Goal: Task Accomplishment & Management: Complete application form

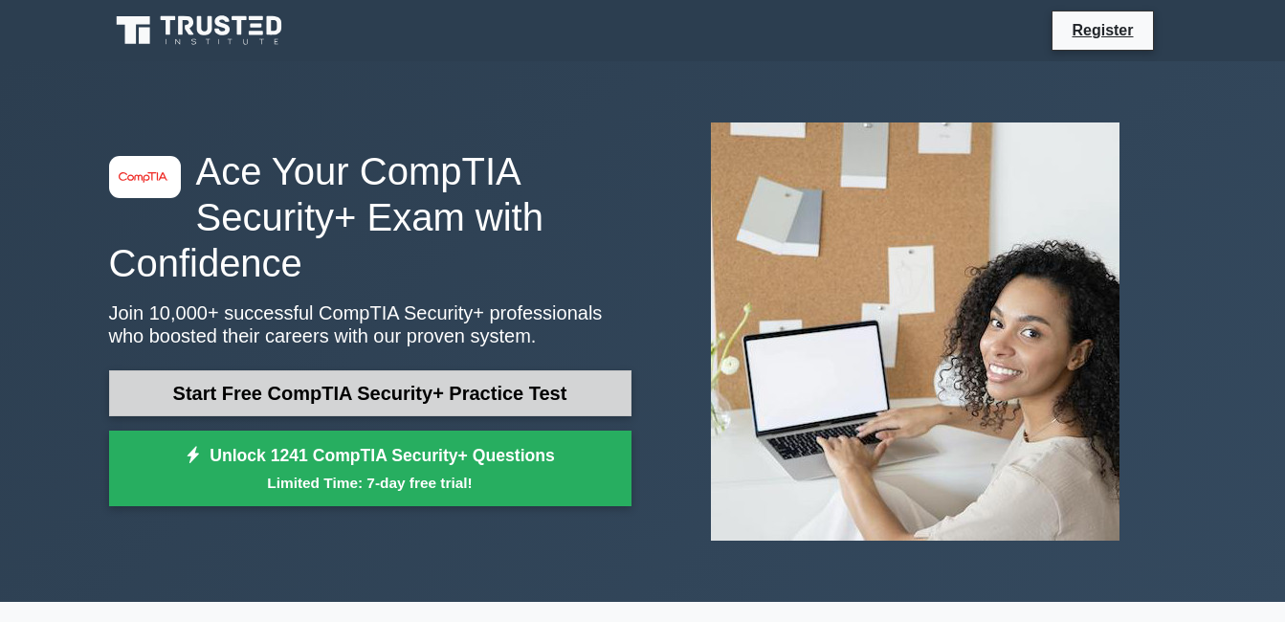
click at [365, 392] on link "Start Free CompTIA Security+ Practice Test" at bounding box center [370, 393] width 523 height 46
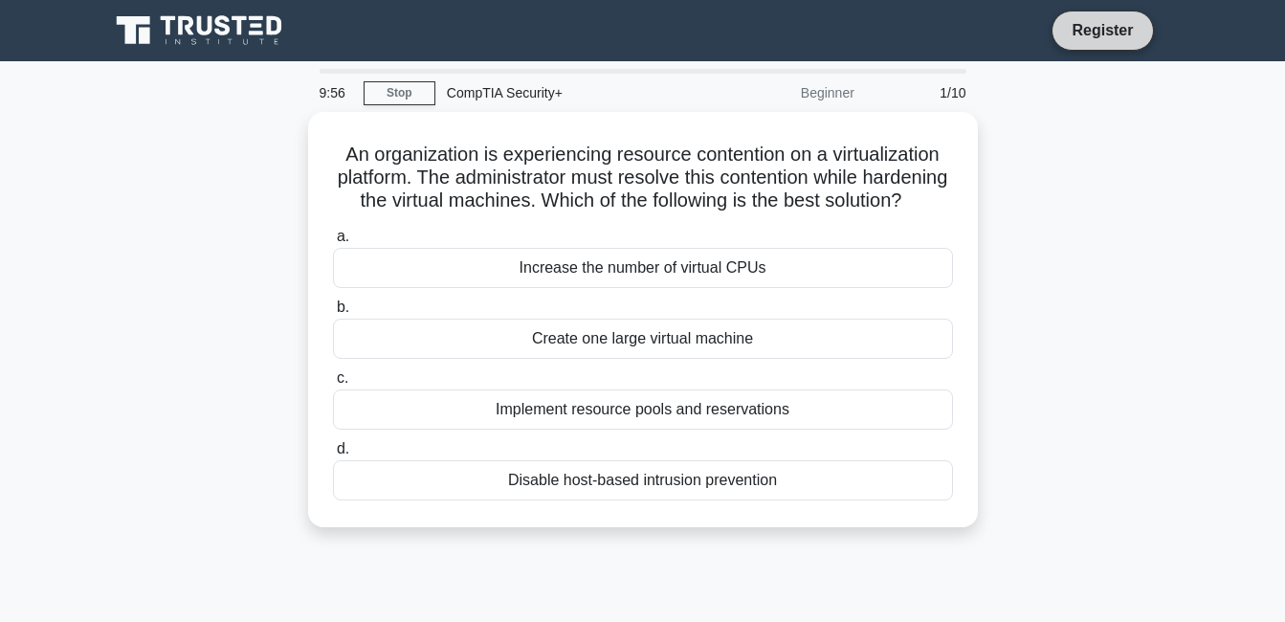
click at [1091, 34] on link "Register" at bounding box center [1102, 30] width 84 height 24
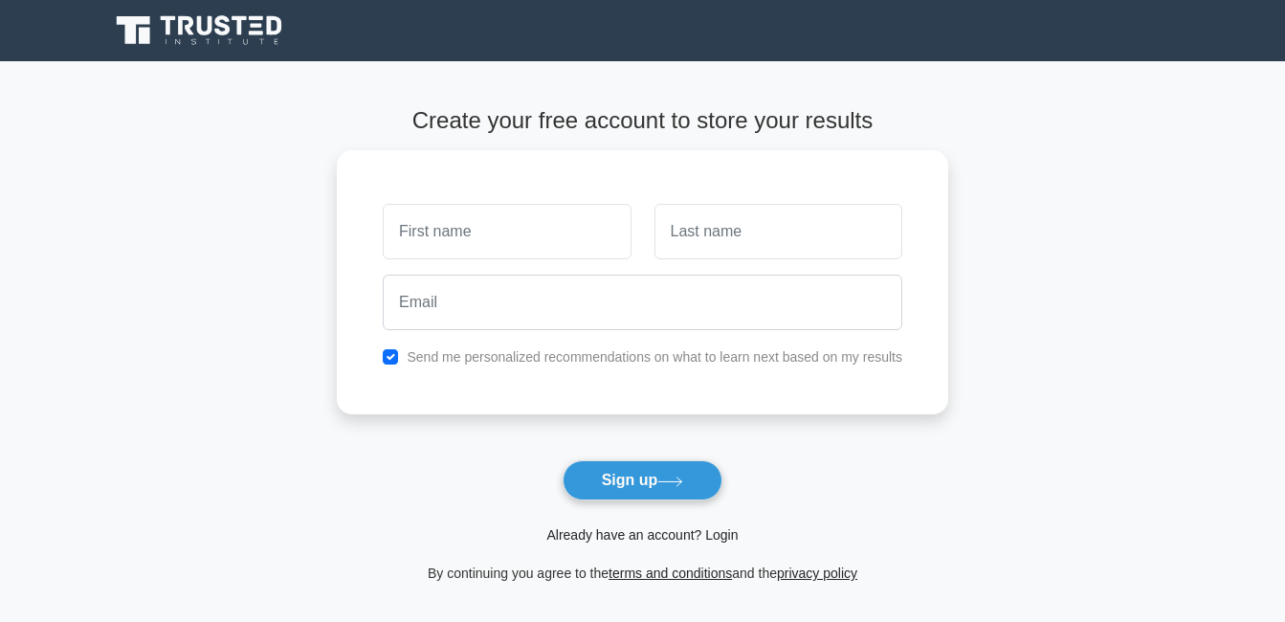
click at [718, 535] on link "Already have an account? Login" at bounding box center [641, 534] width 191 height 15
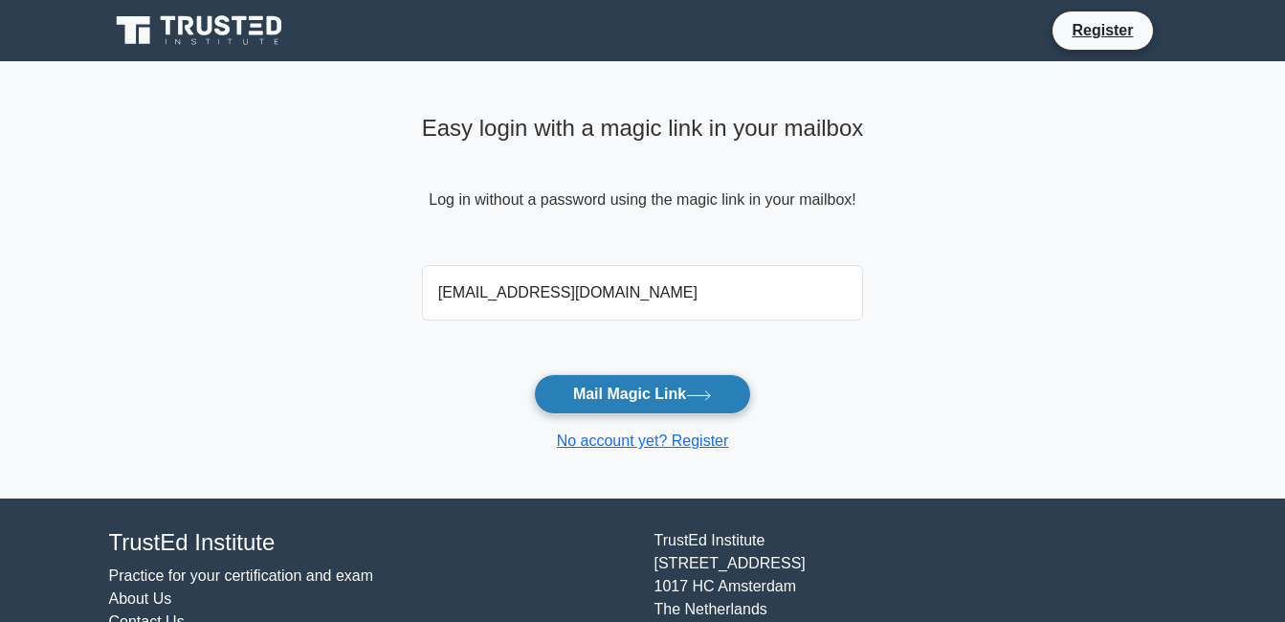
type input "arianemaeruma8@gmail.com"
click at [702, 396] on icon at bounding box center [699, 395] width 26 height 11
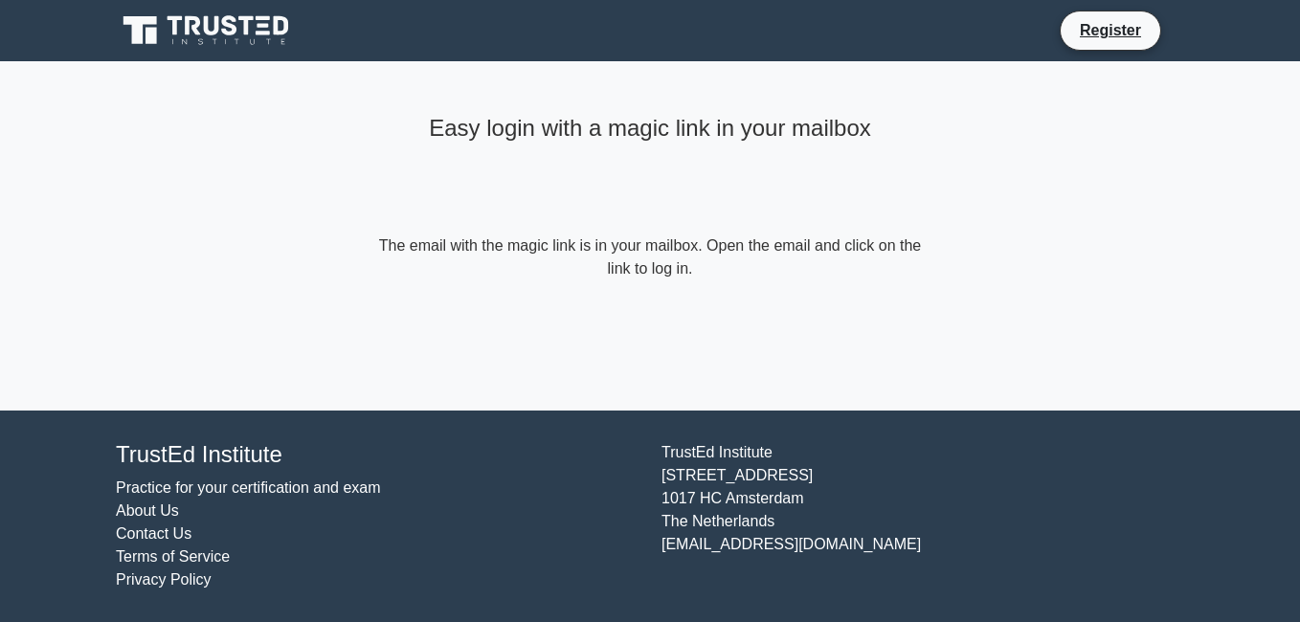
click at [519, 137] on h4 "Easy login with a magic link in your mailbox" at bounding box center [649, 129] width 551 height 28
click at [1124, 54] on nav "Register" at bounding box center [650, 30] width 1300 height 61
click at [1122, 36] on link "Register" at bounding box center [1110, 30] width 84 height 24
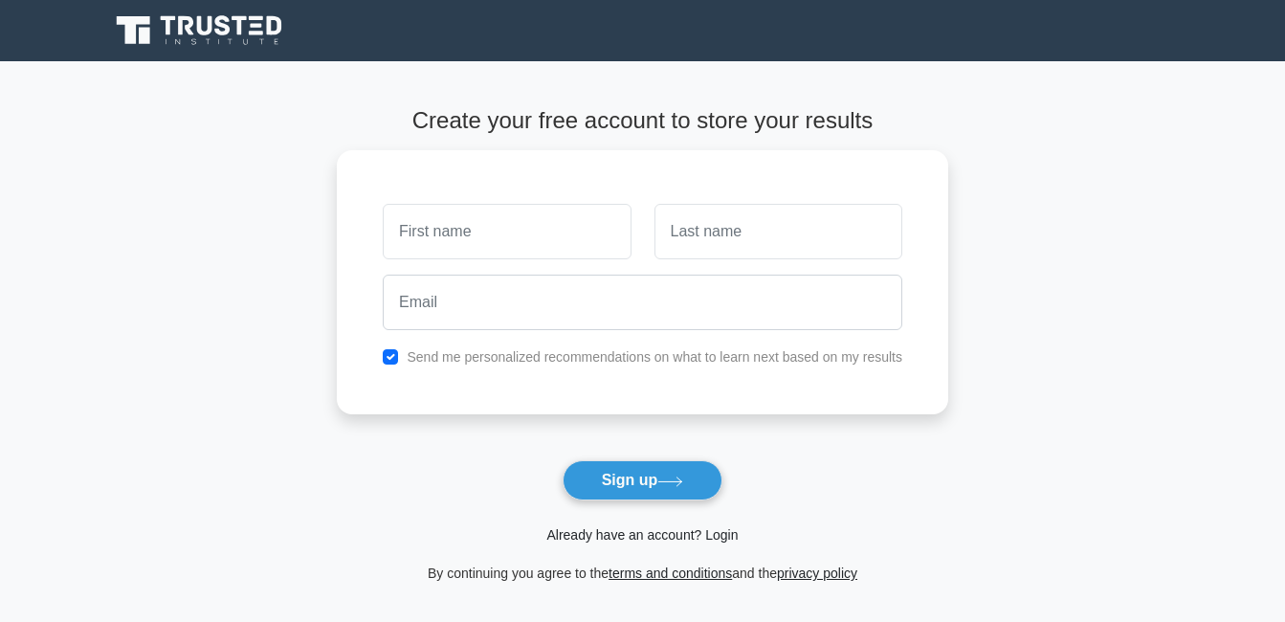
click at [720, 533] on link "Already have an account? Login" at bounding box center [641, 534] width 191 height 15
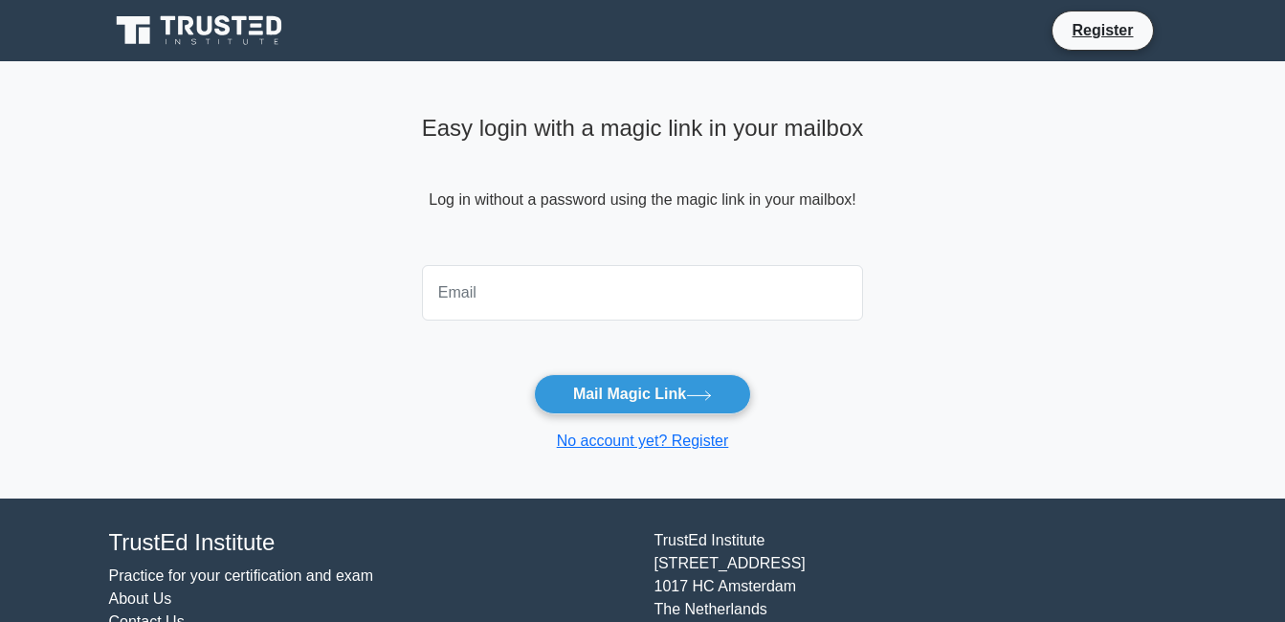
click at [633, 288] on input "email" at bounding box center [643, 293] width 442 height 56
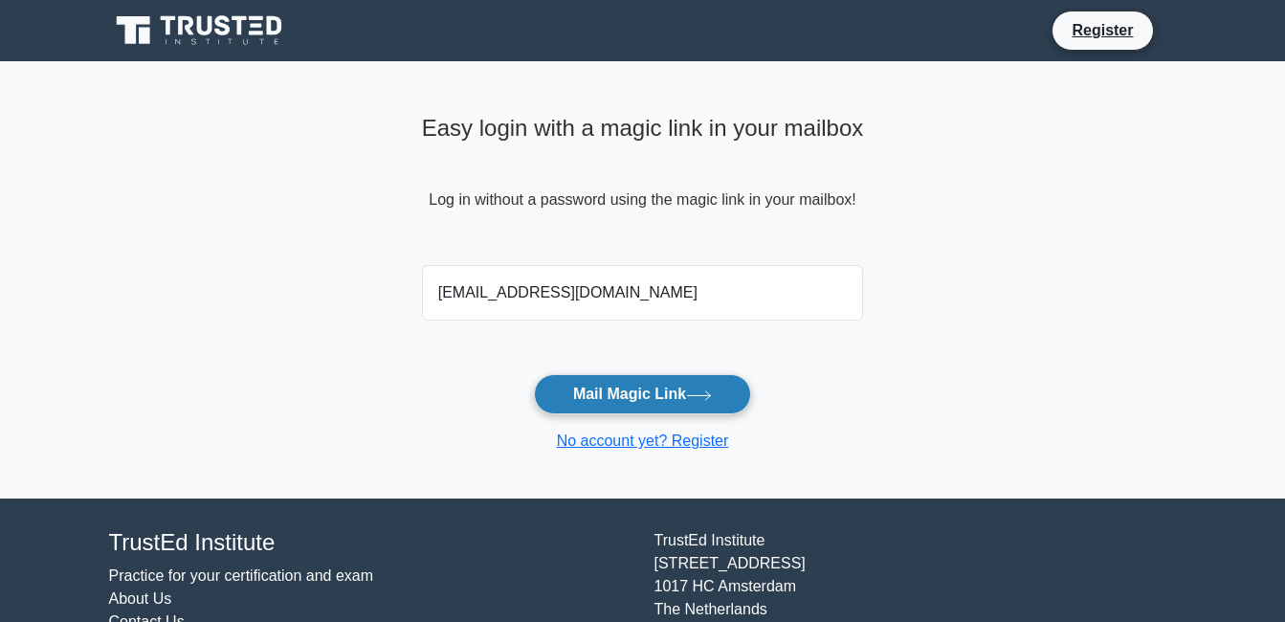
type input "arianemaeruma8@gmail.com"
click at [681, 391] on button "Mail Magic Link" at bounding box center [642, 394] width 217 height 40
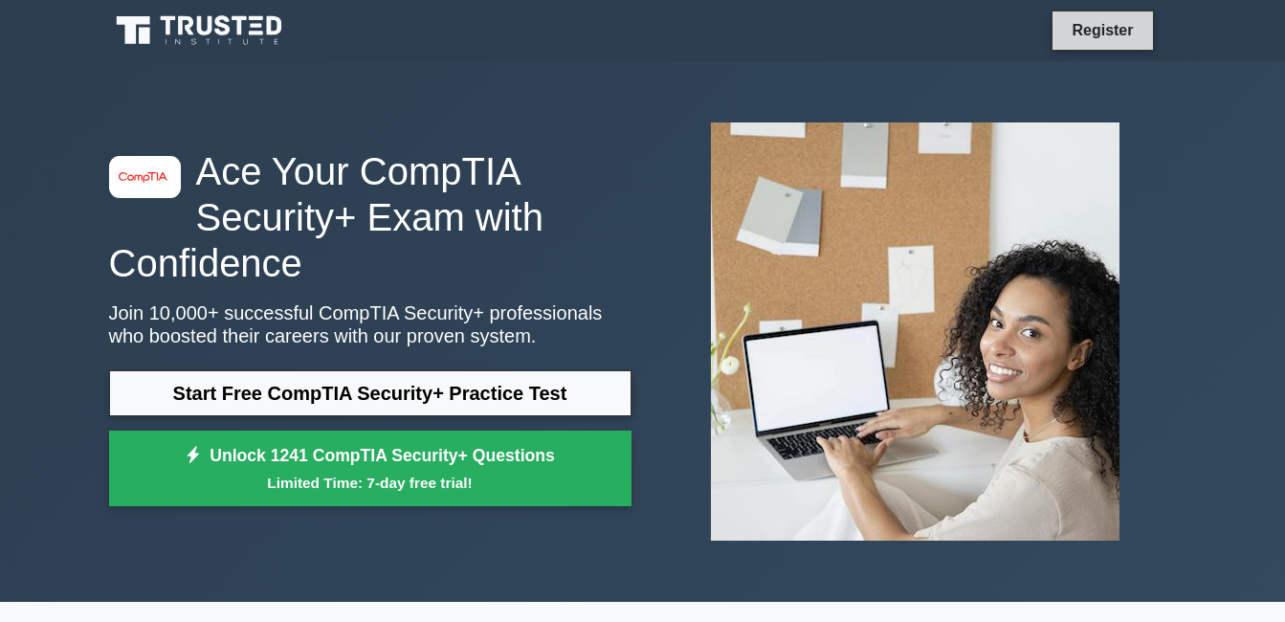
click at [1083, 18] on li "Register" at bounding box center [1102, 31] width 101 height 40
click at [1085, 20] on link "Register" at bounding box center [1102, 30] width 84 height 24
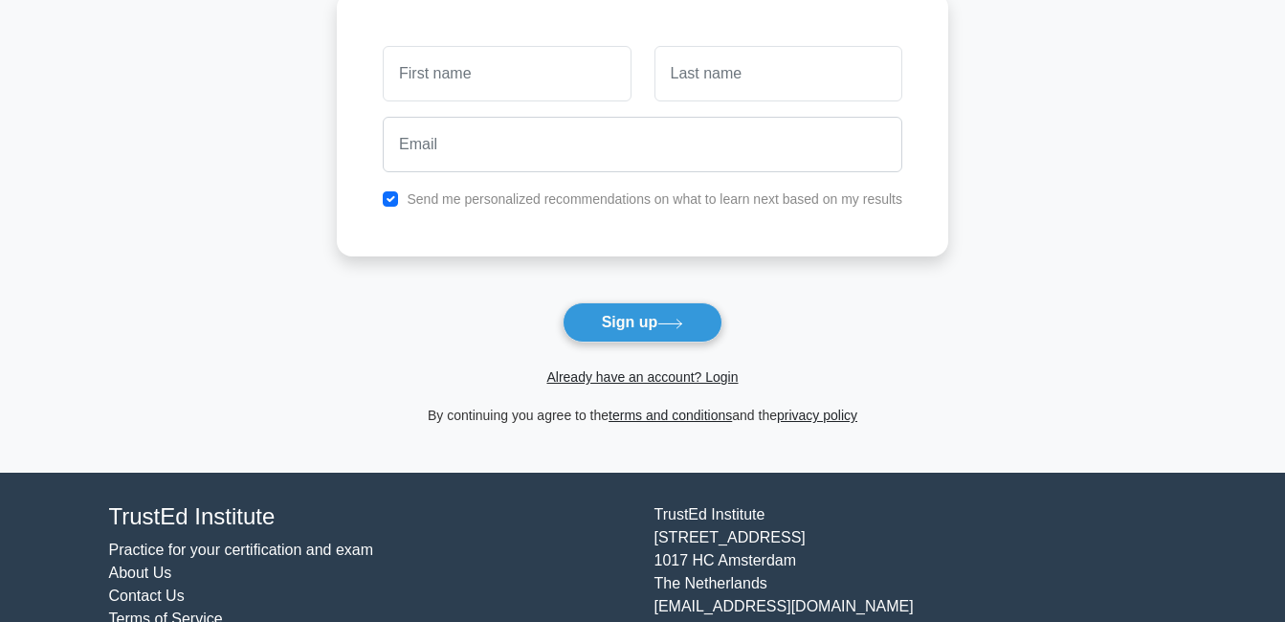
scroll to position [191, 0]
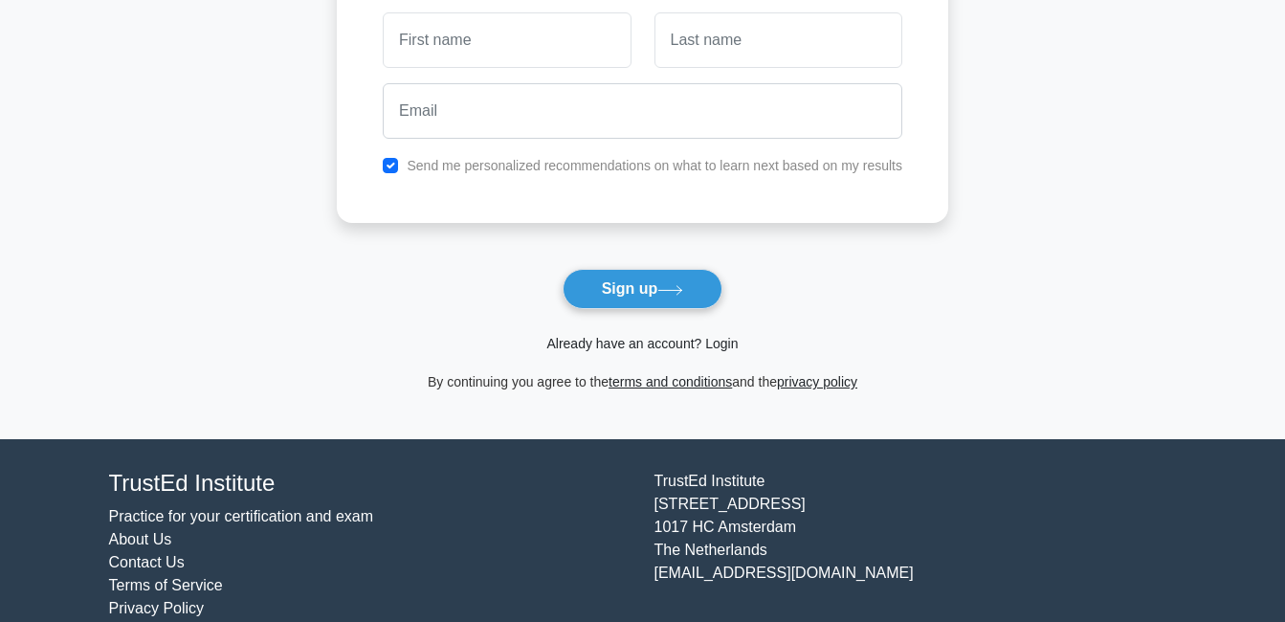
click at [653, 342] on link "Already have an account? Login" at bounding box center [641, 343] width 191 height 15
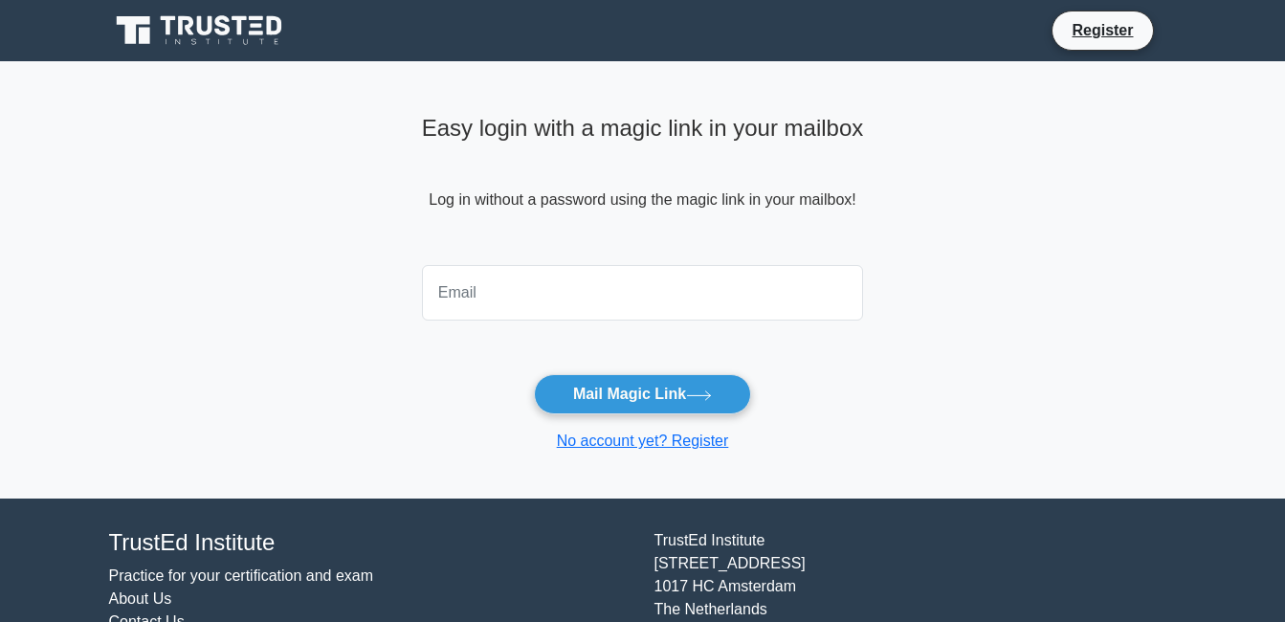
click at [686, 281] on input "email" at bounding box center [643, 293] width 442 height 56
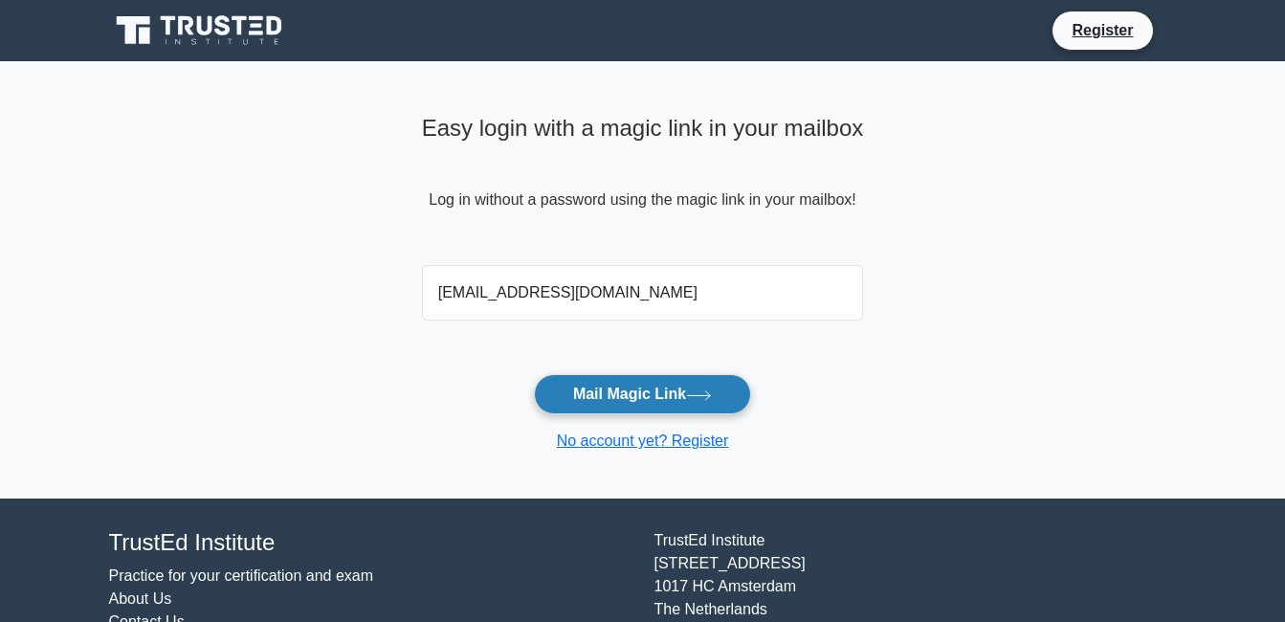
type input "arianemaeruma8@gmail.com"
click at [659, 402] on button "Mail Magic Link" at bounding box center [642, 394] width 217 height 40
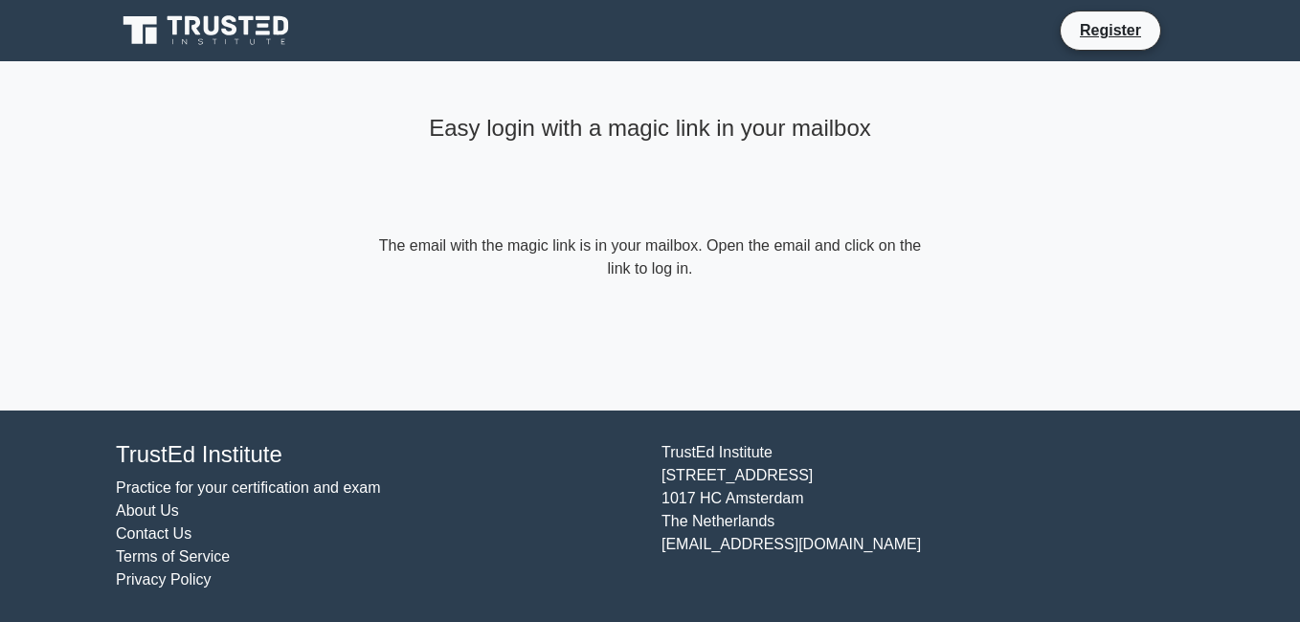
click at [741, 191] on div "Easy login with a magic link in your mailbox" at bounding box center [649, 170] width 551 height 127
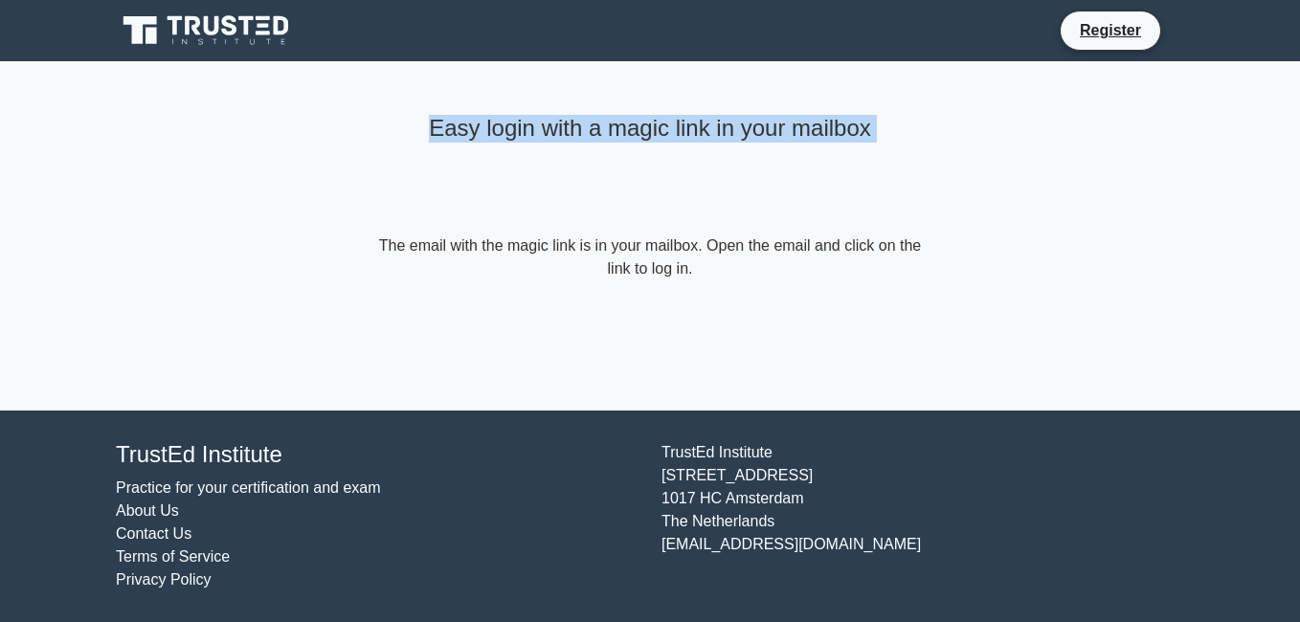
click at [741, 191] on div "Easy login with a magic link in your mailbox" at bounding box center [649, 170] width 551 height 127
drag, startPoint x: 0, startPoint y: 0, endPoint x: 741, endPoint y: 191, distance: 765.1
click at [741, 191] on div "Easy login with a magic link in your mailbox" at bounding box center [649, 170] width 551 height 127
drag, startPoint x: 741, startPoint y: 191, endPoint x: 870, endPoint y: 217, distance: 131.8
click at [870, 217] on div "Easy login with a magic link in your mailbox" at bounding box center [649, 170] width 551 height 127
